Goal: Information Seeking & Learning: Understand process/instructions

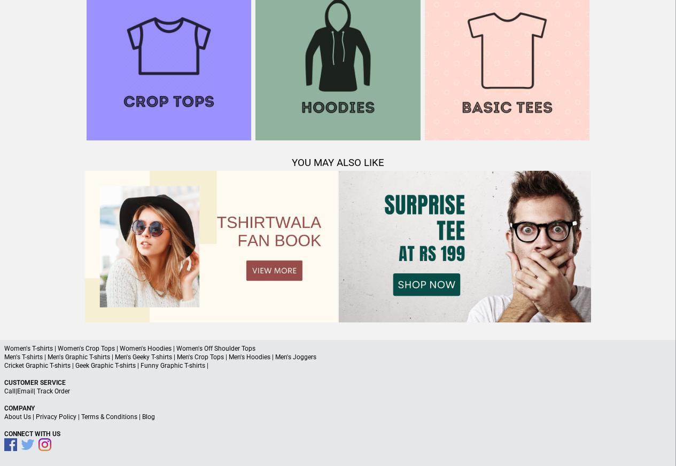
scroll to position [1031, 0]
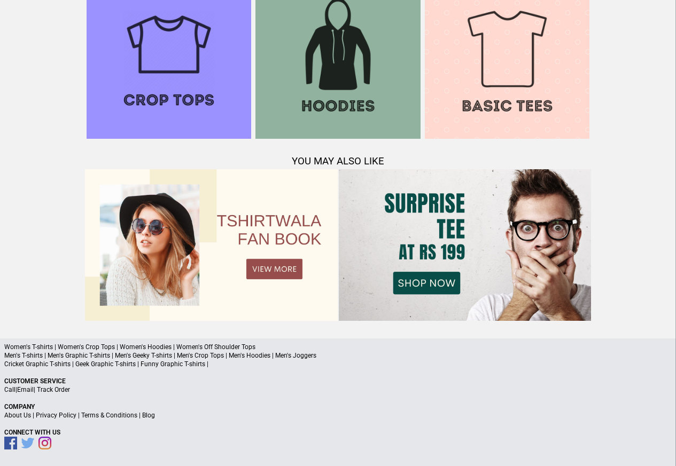
click at [103, 416] on link "Terms & Conditions" at bounding box center [109, 415] width 56 height 7
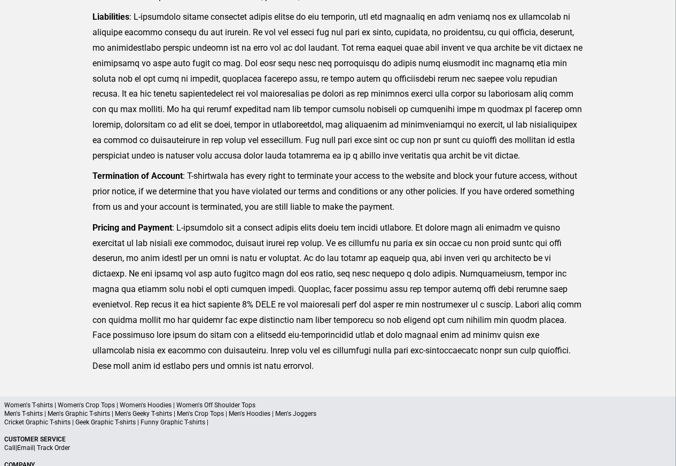
scroll to position [262, 0]
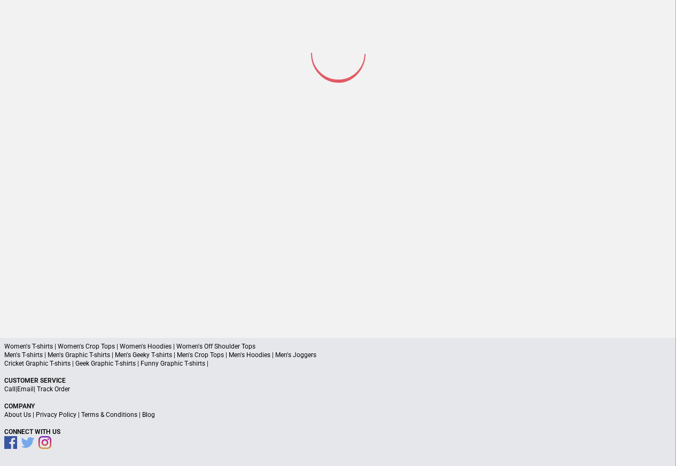
scroll to position [50, 0]
